Goal: Find contact information: Find contact information

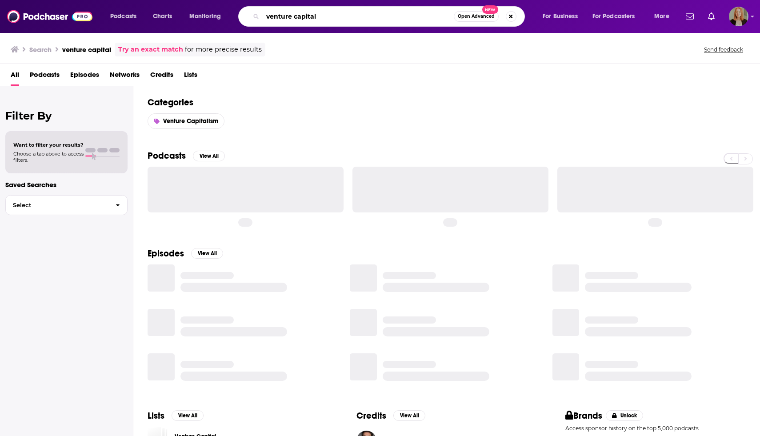
drag, startPoint x: 326, startPoint y: 16, endPoint x: 239, endPoint y: 13, distance: 87.1
click at [239, 13] on div "venture capital Open Advanced New" at bounding box center [381, 16] width 287 height 20
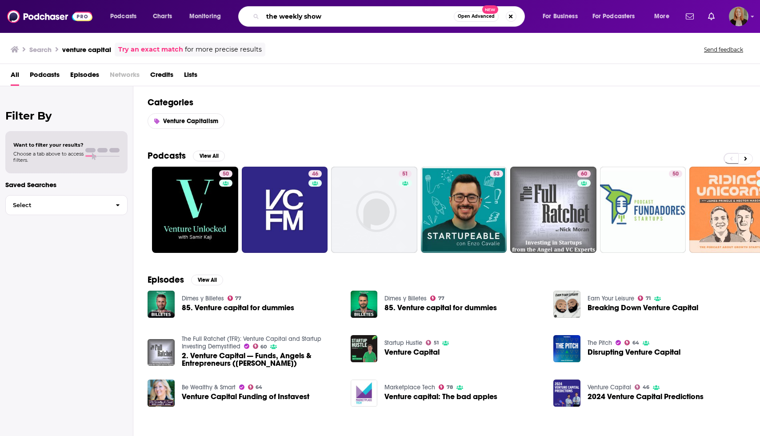
type input "the weekly show"
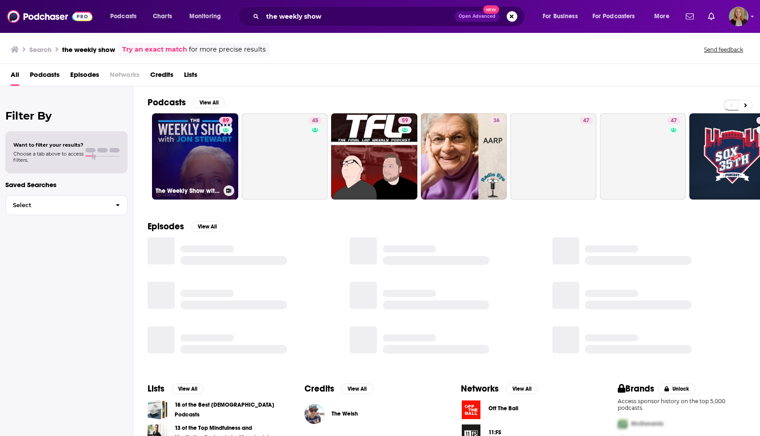
click at [190, 165] on link "89 The Weekly Show with [PERSON_NAME]" at bounding box center [195, 156] width 86 height 86
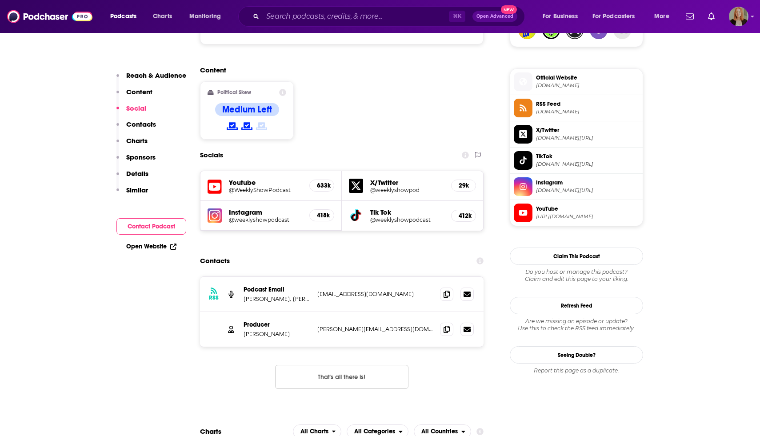
scroll to position [685, 0]
drag, startPoint x: 241, startPoint y: 282, endPoint x: 285, endPoint y: 282, distance: 44.0
click at [285, 312] on div "Producer [PERSON_NAME] [PERSON_NAME][EMAIL_ADDRESS][DOMAIN_NAME] [DOMAIN_NAME][…" at bounding box center [341, 329] width 283 height 35
copy p "[PERSON_NAME]"
click at [292, 295] on p "[PERSON_NAME], [PERSON_NAME]" at bounding box center [276, 299] width 67 height 8
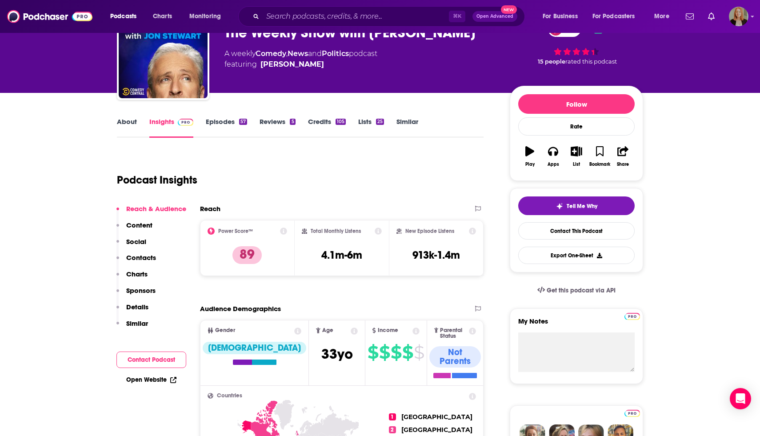
scroll to position [0, 0]
